Goal: Find specific page/section

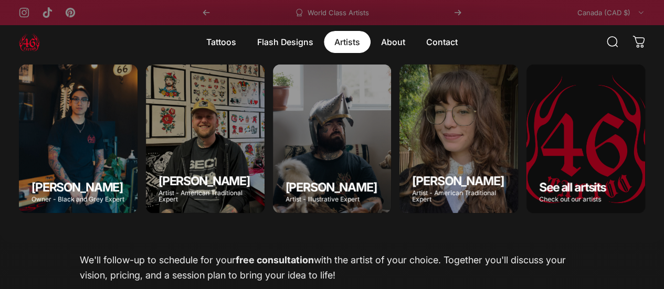
click at [346, 41] on magnet-element "Artists Artists" at bounding box center [347, 42] width 47 height 22
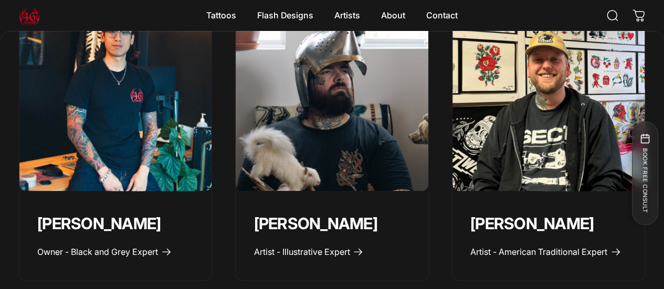
scroll to position [512, 0]
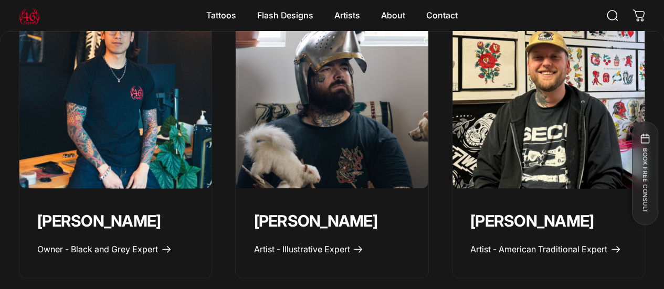
drag, startPoint x: 666, startPoint y: 19, endPoint x: 659, endPoint y: 89, distance: 70.7
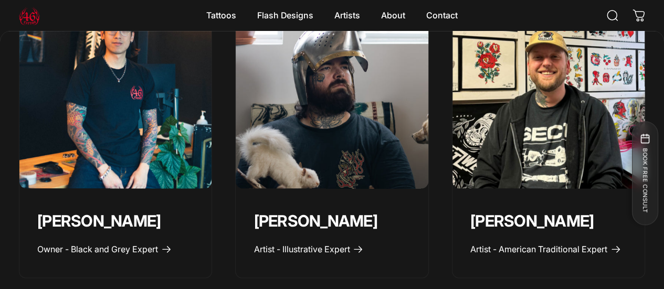
click at [336, 77] on img "Taivas Jättiläinen" at bounding box center [332, 93] width 202 height 202
